Goal: Navigation & Orientation: Locate item on page

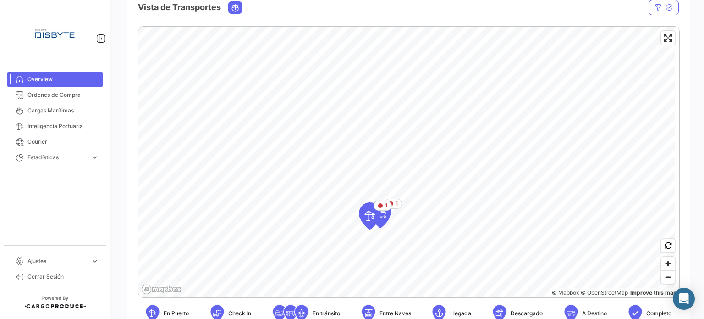
scroll to position [183, 0]
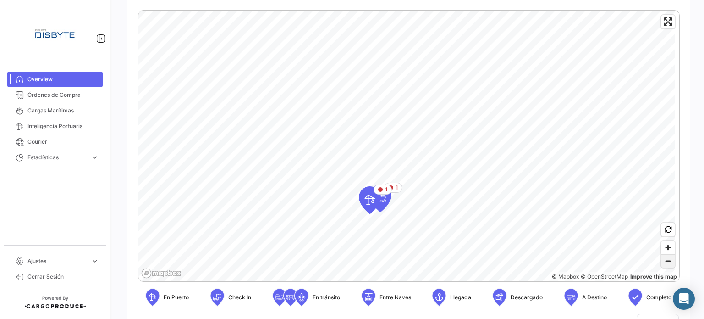
click at [664, 261] on span "Zoom out" at bounding box center [667, 260] width 13 height 13
click at [664, 260] on span "Zoom out" at bounding box center [667, 260] width 13 height 13
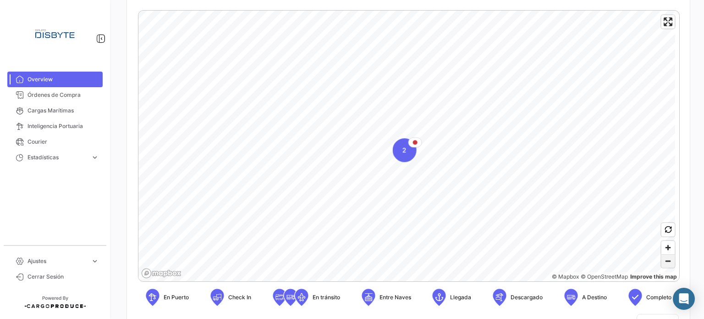
click at [664, 260] on span "Zoom out" at bounding box center [667, 260] width 13 height 13
click at [663, 260] on span "Zoom out" at bounding box center [667, 260] width 13 height 13
click at [663, 259] on span "Zoom out" at bounding box center [667, 260] width 13 height 13
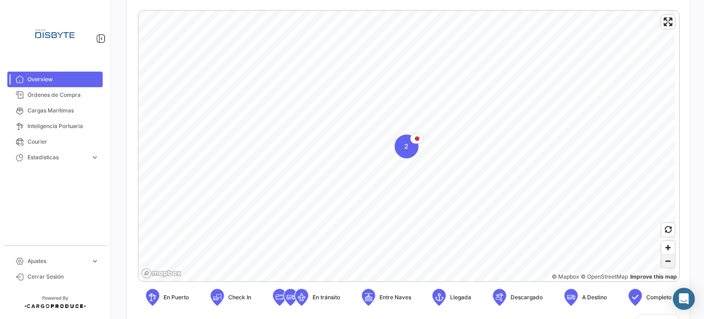
click at [663, 259] on span "Zoom out" at bounding box center [667, 260] width 13 height 13
click at [662, 259] on span "Zoom out" at bounding box center [667, 260] width 13 height 13
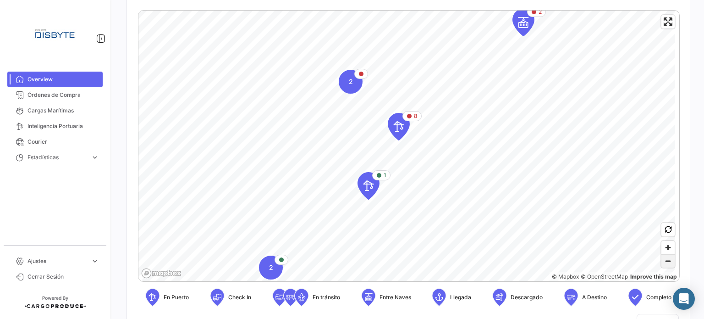
click at [665, 265] on span "Zoom out" at bounding box center [667, 260] width 13 height 13
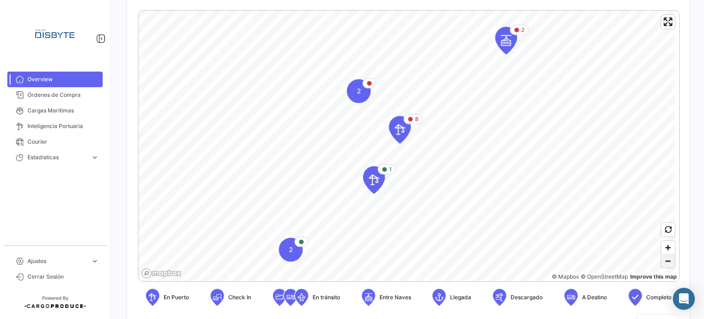
click at [665, 265] on span "Zoom out" at bounding box center [667, 260] width 13 height 13
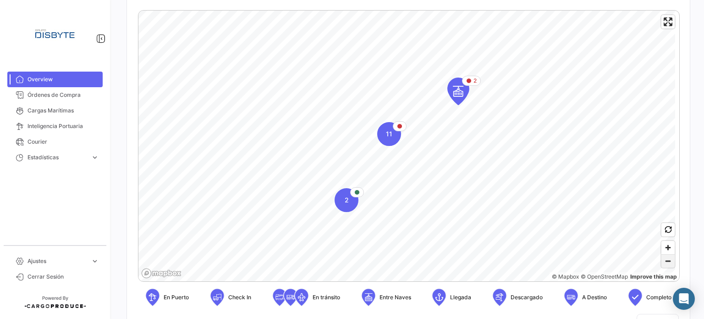
click at [665, 265] on span "Zoom out" at bounding box center [667, 260] width 13 height 13
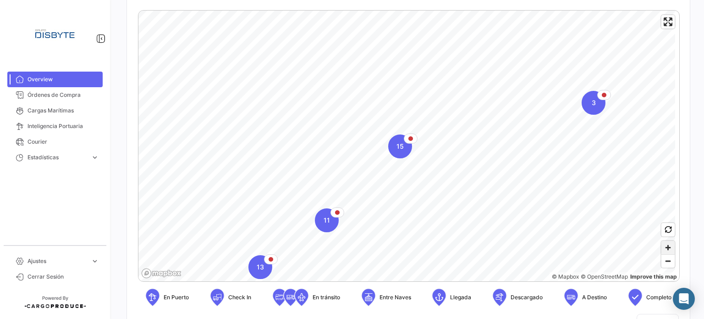
click at [661, 250] on span "Zoom in" at bounding box center [667, 247] width 13 height 13
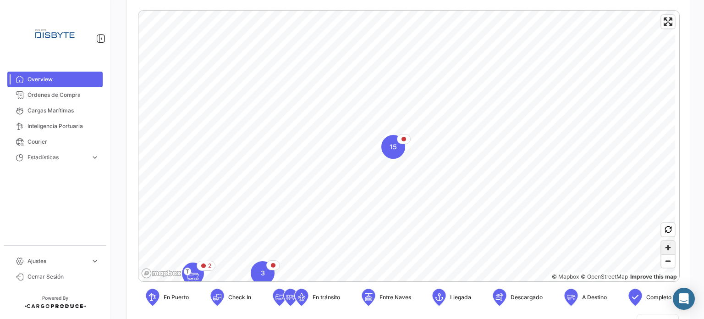
click at [661, 250] on span "Zoom in" at bounding box center [667, 247] width 13 height 13
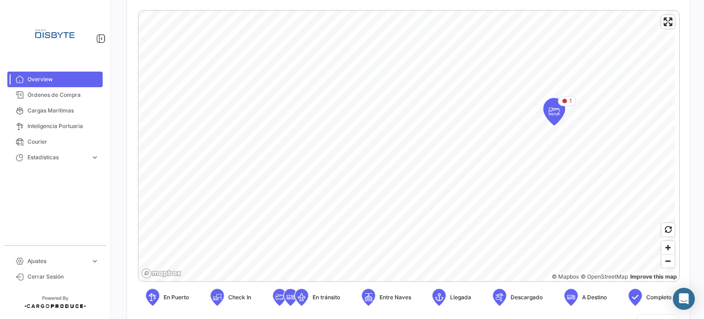
click at [114, 248] on div "¿Qué hay de nuevo? [PERSON_NAME] Overview Producto Producto Importadores Import…" at bounding box center [408, 159] width 592 height 319
drag, startPoint x: 132, startPoint y: 229, endPoint x: 390, endPoint y: 96, distance: 290.1
click at [435, 138] on div "3" at bounding box center [444, 143] width 19 height 10
